Goal: Task Accomplishment & Management: Use online tool/utility

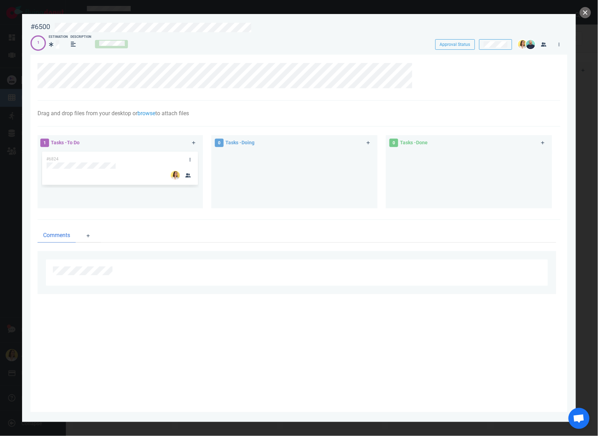
click at [160, 152] on div "#6824" at bounding box center [113, 159] width 142 height 15
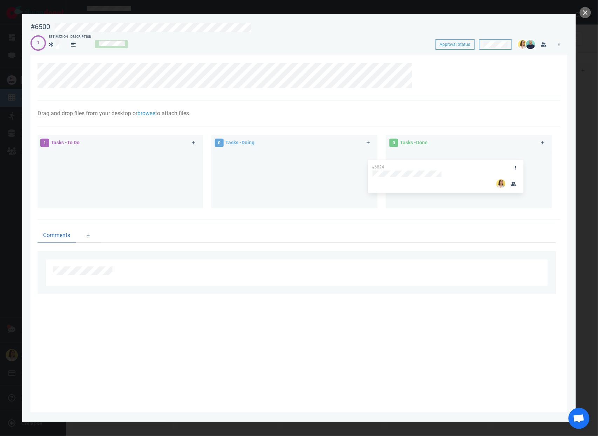
drag, startPoint x: 344, startPoint y: 165, endPoint x: 476, endPoint y: 166, distance: 131.7
click at [476, 166] on div "1 Tasks - To Do #6824 #6824 0 Tasks - Doing 0 Tasks - Done" at bounding box center [296, 173] width 527 height 84
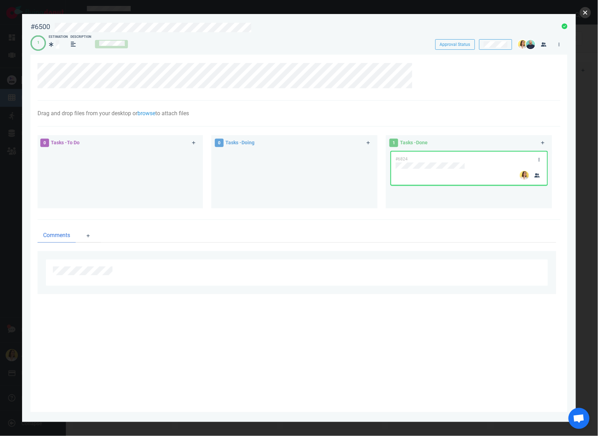
click at [588, 10] on button "close" at bounding box center [584, 12] width 11 height 11
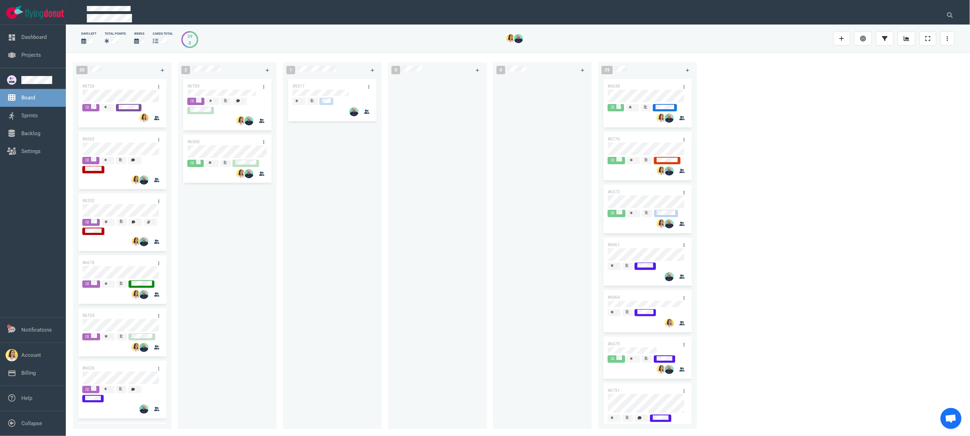
click at [291, 261] on div "#5517" at bounding box center [332, 249] width 90 height 344
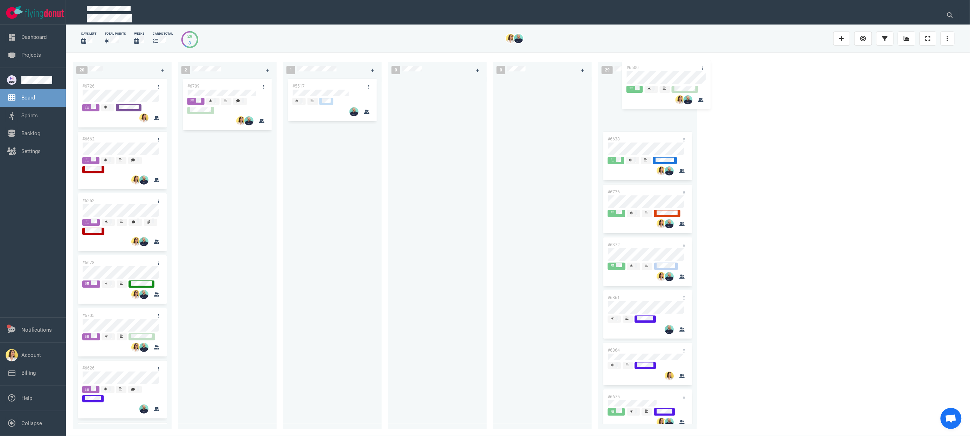
click at [597, 73] on div "20 #6726 #6662 #6252 #6678 #6705 #6626 #6672 #6880 #6873 #6808 #6855 #6763 #686…" at bounding box center [518, 244] width 905 height 383
click at [462, 156] on div at bounding box center [437, 249] width 90 height 344
